Goal: Task Accomplishment & Management: Manage account settings

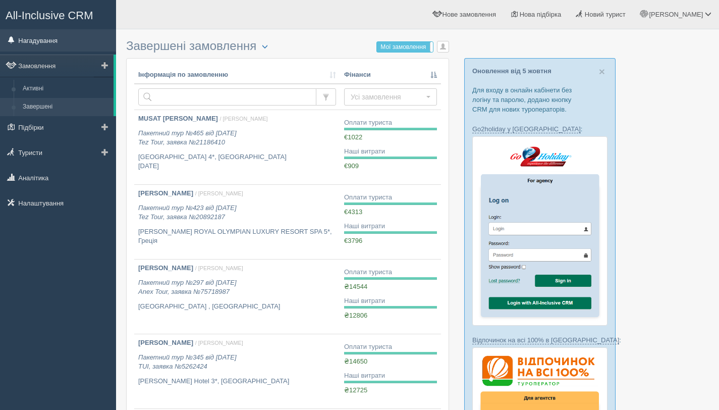
click at [35, 39] on link "Нагадування" at bounding box center [58, 40] width 116 height 22
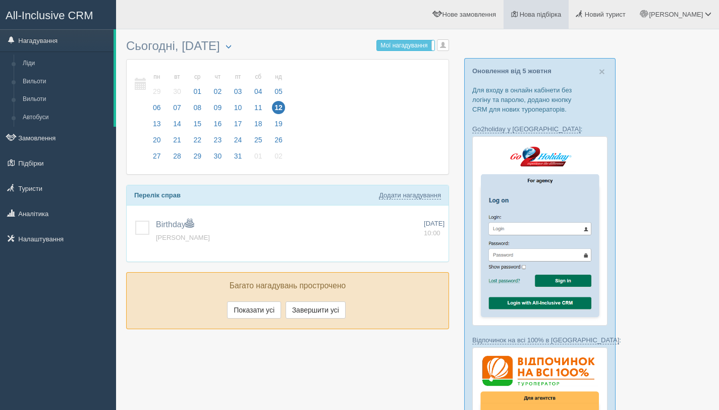
click at [562, 13] on span "Нова підбірка" at bounding box center [541, 15] width 42 height 8
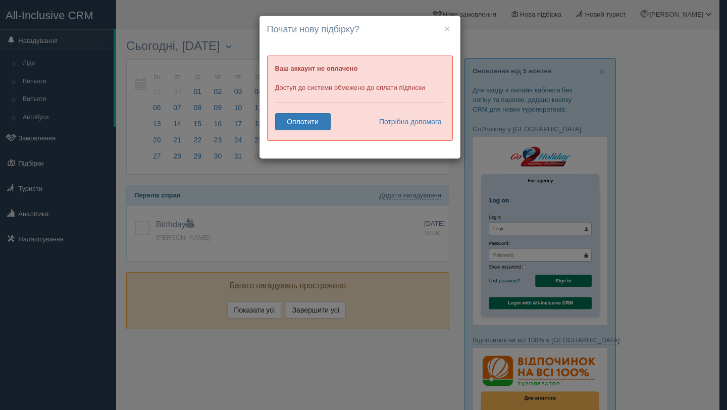
click at [451, 32] on h4 "Почати нову підбірку?" at bounding box center [360, 29] width 186 height 13
click at [442, 32] on h4 "Почати нову підбірку?" at bounding box center [360, 29] width 186 height 13
click at [444, 28] on button "×" at bounding box center [447, 28] width 6 height 11
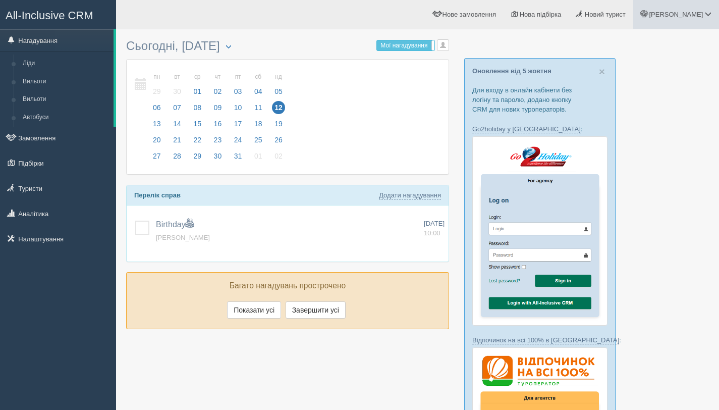
click at [696, 15] on span "[PERSON_NAME]" at bounding box center [676, 15] width 54 height 8
click at [661, 43] on span "Мій профіль" at bounding box center [647, 45] width 37 height 8
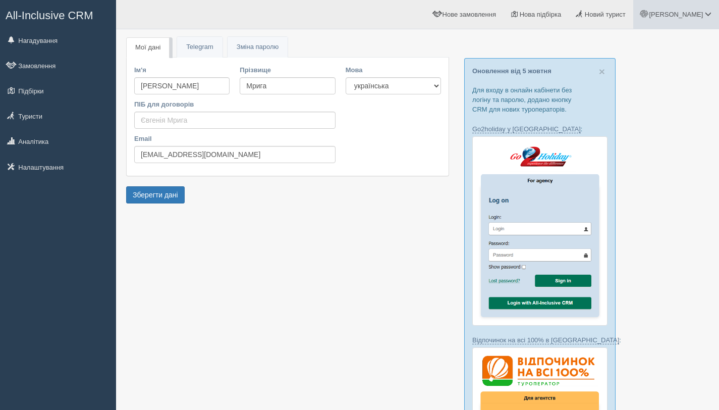
click at [713, 16] on link "[PERSON_NAME]" at bounding box center [676, 14] width 86 height 29
click at [637, 132] on link "Вихід" at bounding box center [664, 131] width 110 height 22
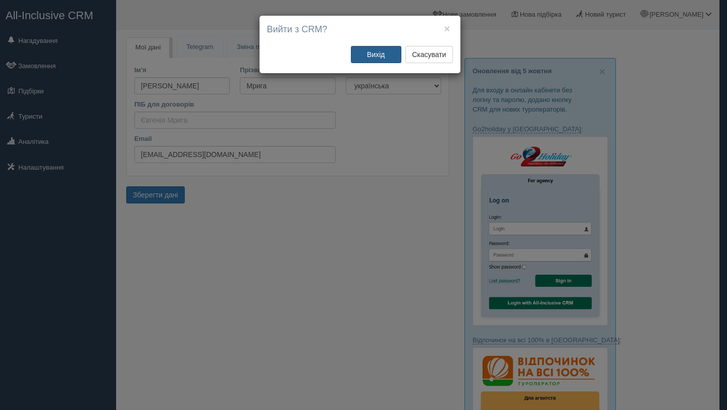
click at [363, 57] on button "Вихід" at bounding box center [376, 54] width 50 height 17
